Goal: Complete application form

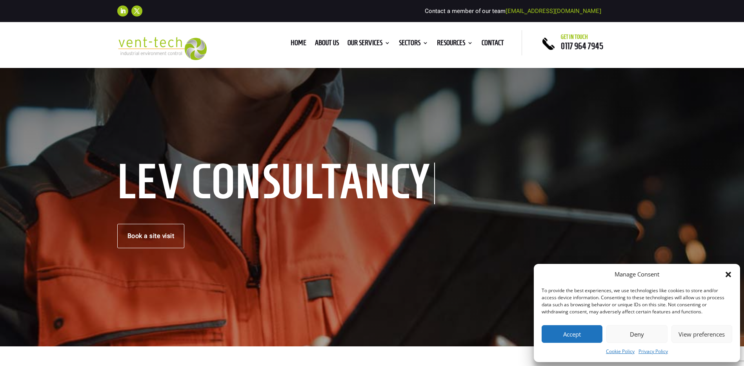
click at [563, 335] on button "Accept" at bounding box center [572, 334] width 61 height 18
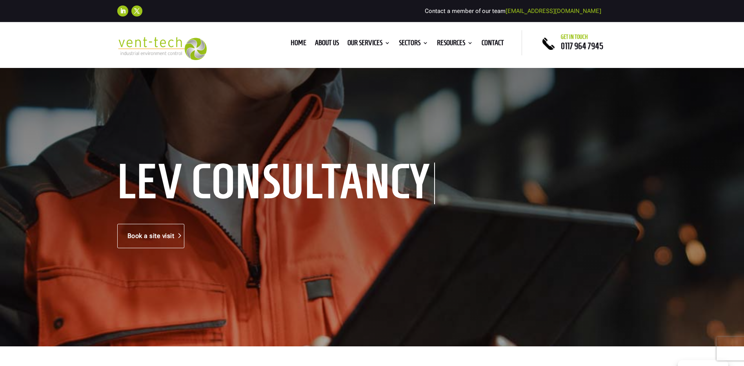
click at [144, 233] on link "Book a site visit" at bounding box center [150, 236] width 67 height 24
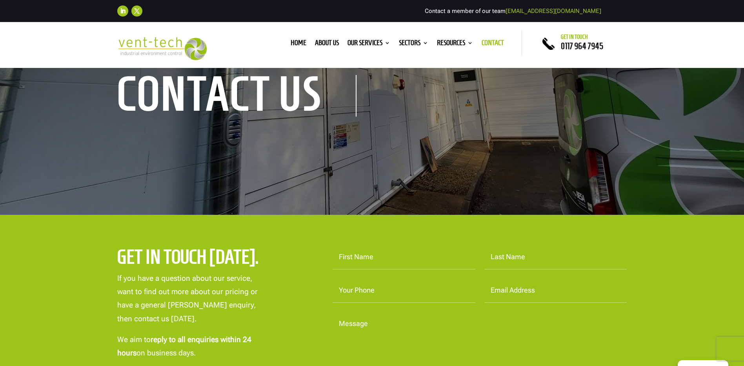
scroll to position [91, 0]
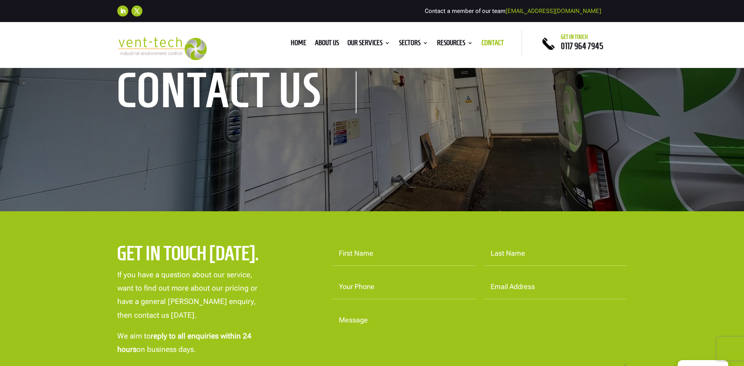
click at [356, 255] on input "First Name" at bounding box center [404, 253] width 143 height 24
type input "Matthew"
type input "Monk"
type input "07377730669"
type input "matthewm@pontrilastimber.co.uk"
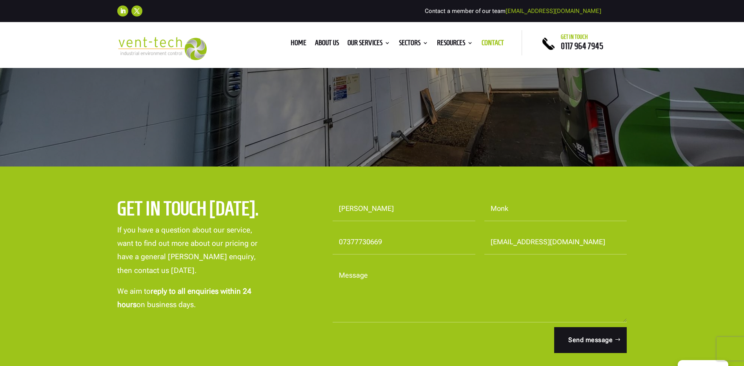
scroll to position [151, 0]
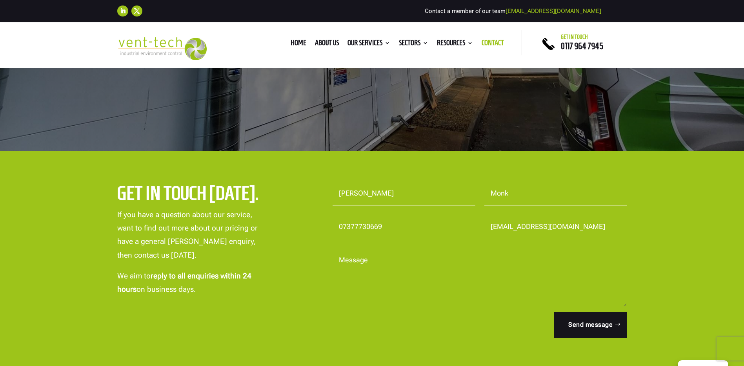
click at [345, 294] on textarea "Message" at bounding box center [480, 277] width 295 height 59
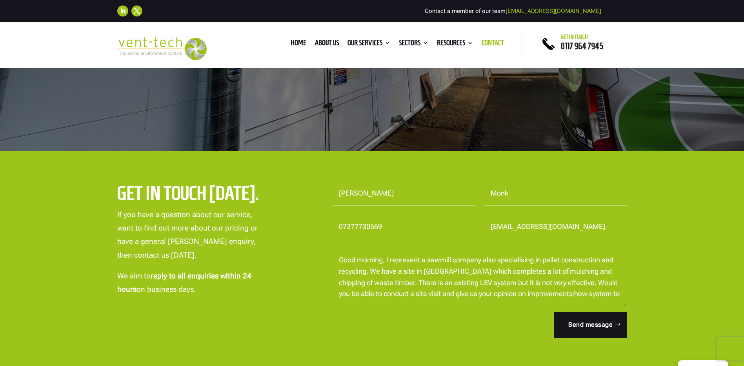
scroll to position [3, 0]
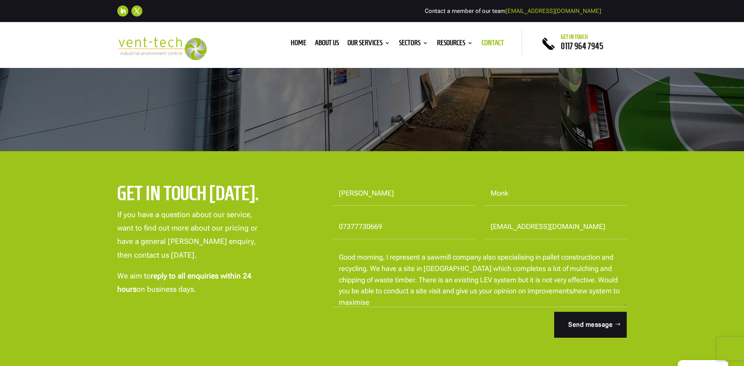
click at [361, 303] on textarea "Good morning, I represent a sawmill company also specialising in pallet constru…" at bounding box center [480, 277] width 295 height 59
click at [409, 304] on textarea "Good morning, I represent a sawmill company also specialising in pallet constru…" at bounding box center [480, 277] width 295 height 59
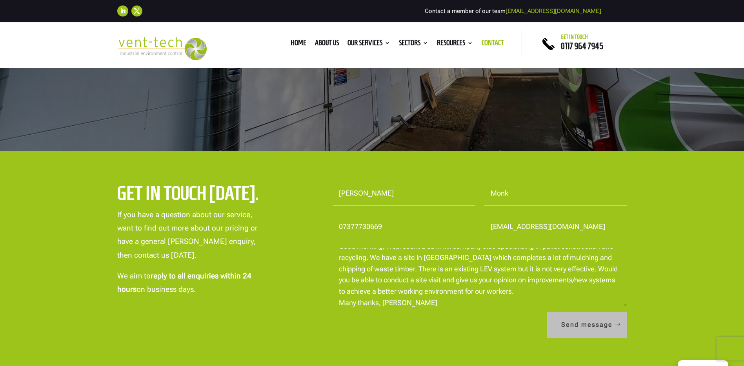
type textarea "Good morning, I represent a sawmill company also specialising in pallet constru…"
click at [592, 325] on button "Send message" at bounding box center [587, 325] width 80 height 26
